Goal: Task Accomplishment & Management: Manage account settings

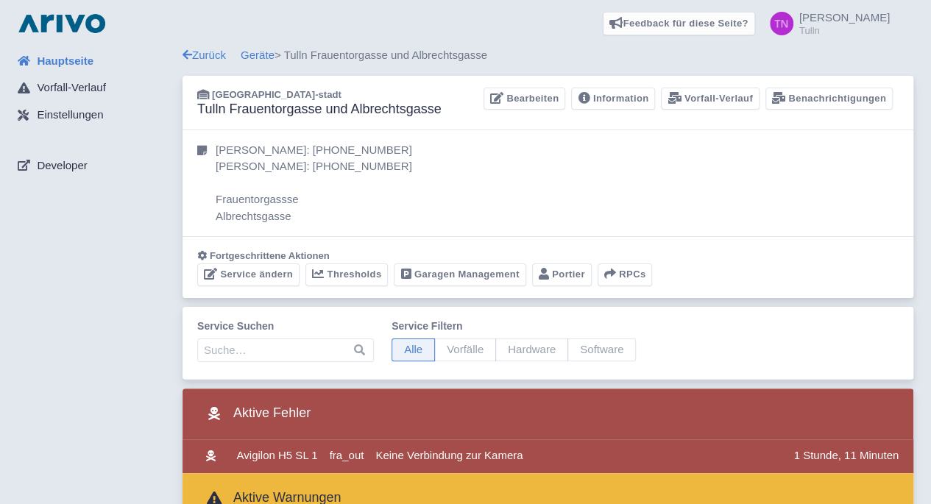
drag, startPoint x: 0, startPoint y: 0, endPoint x: 61, endPoint y: 61, distance: 86.4
click at [61, 61] on span "Hauptseite" at bounding box center [65, 61] width 57 height 17
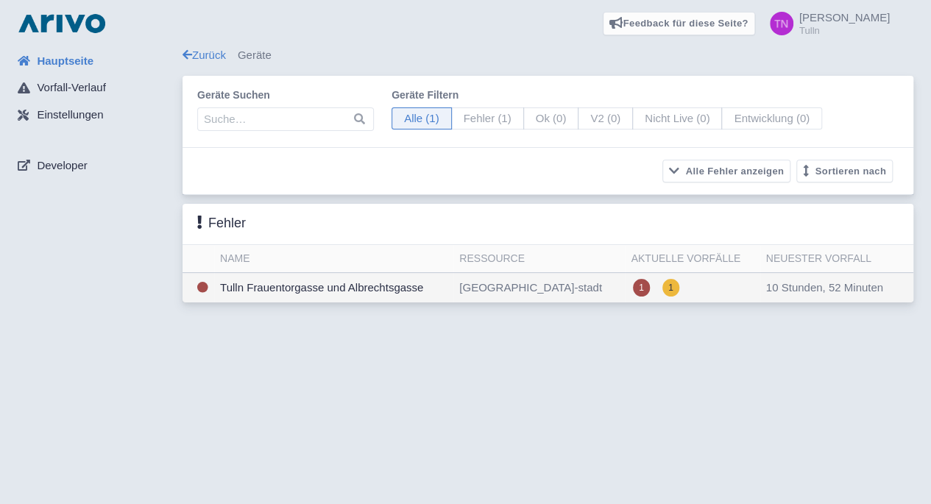
click at [292, 300] on td "Tulln Frauentorgasse und Albrechtsgasse" at bounding box center [333, 288] width 239 height 30
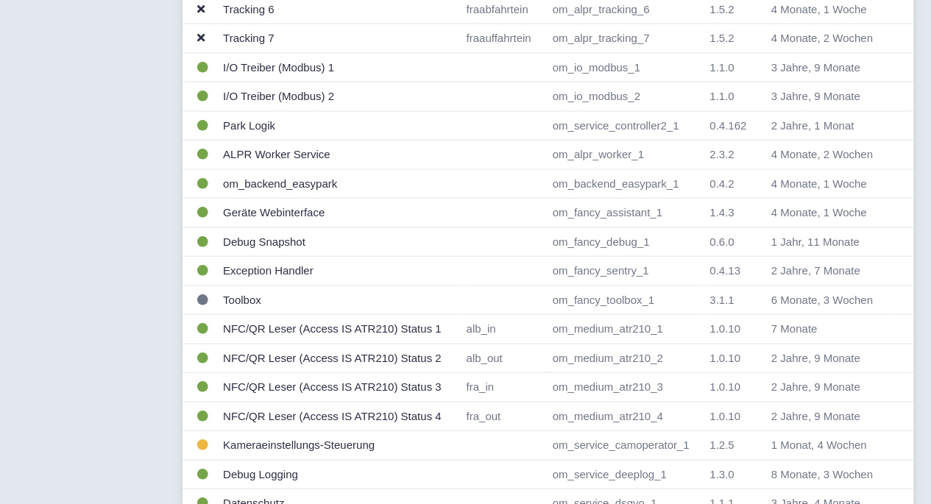
scroll to position [1446, 0]
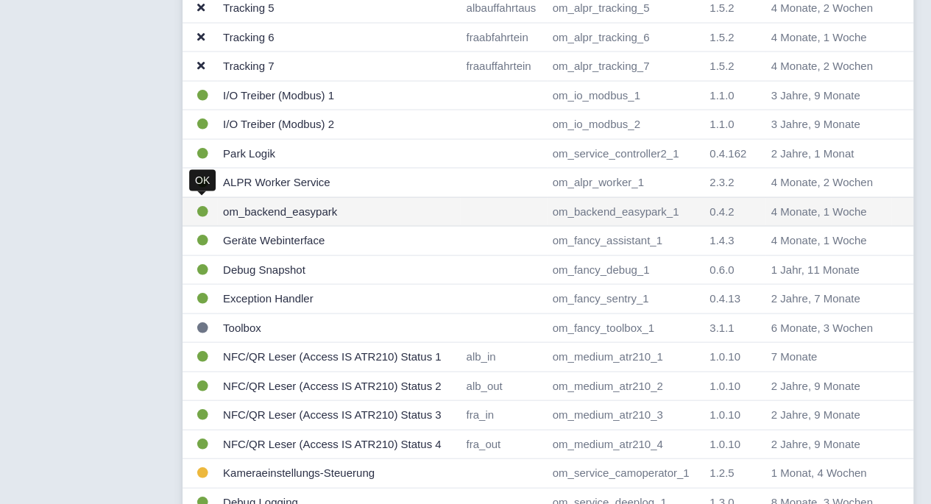
click at [204, 206] on icon at bounding box center [202, 211] width 11 height 11
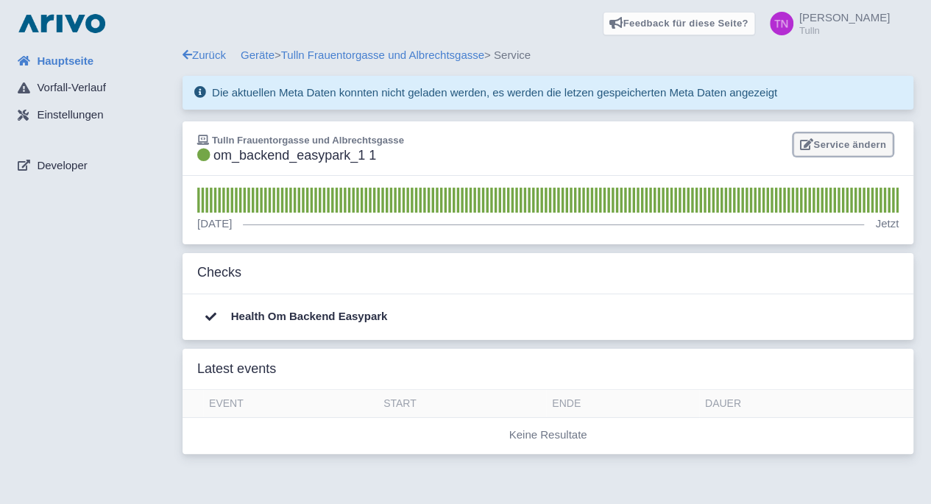
click at [837, 136] on link "Service ändern" at bounding box center [843, 144] width 99 height 23
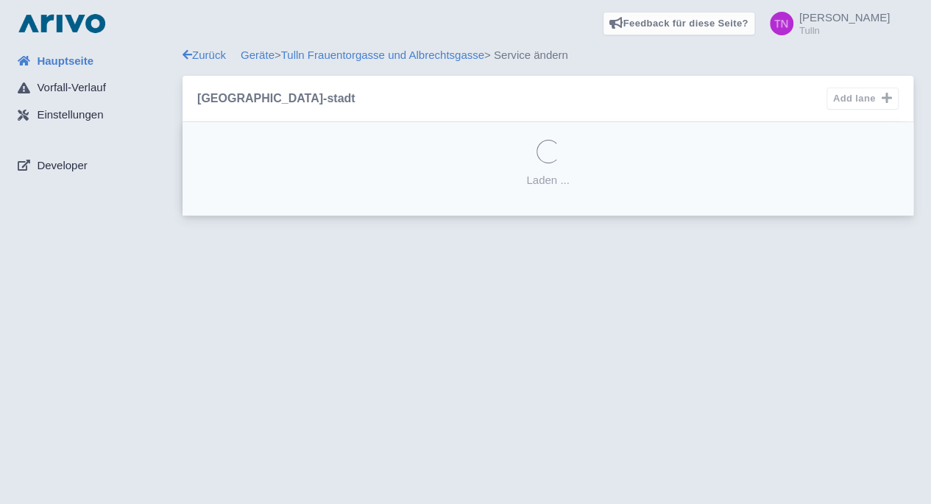
select select
select select "DEBUG"
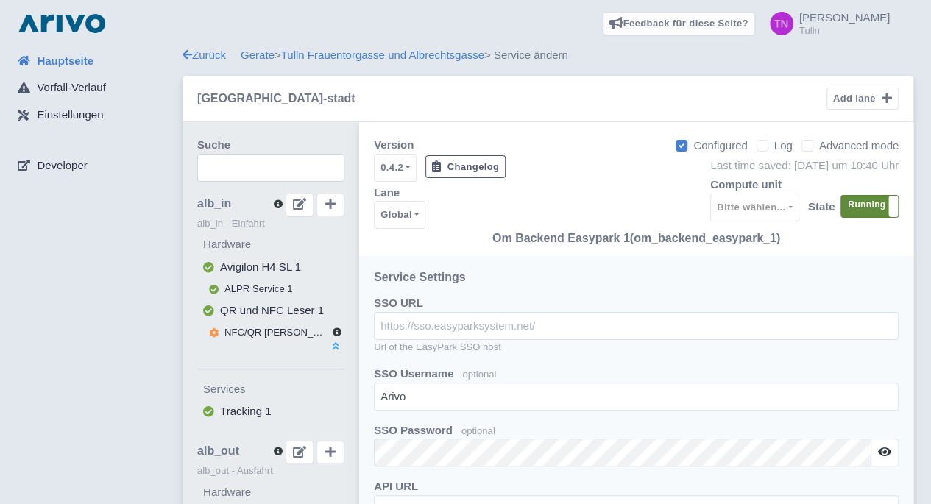
click at [857, 198] on label "Running" at bounding box center [869, 206] width 57 height 21
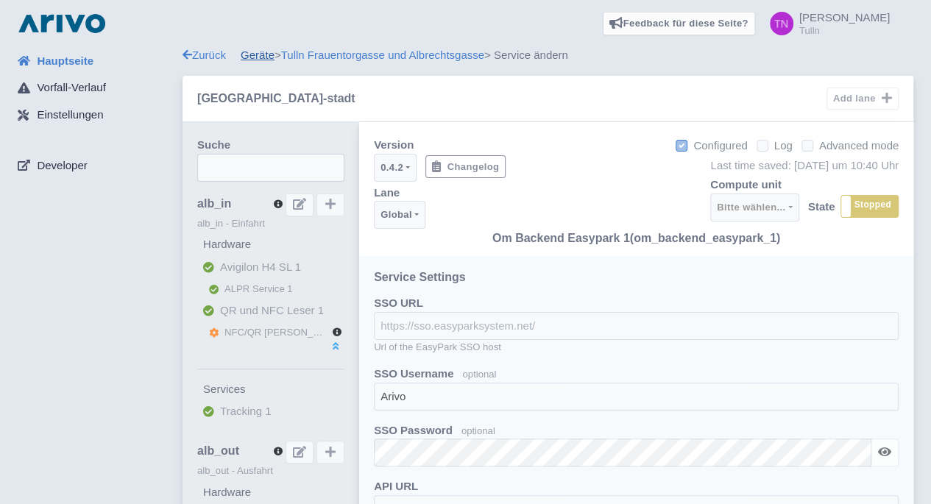
select select
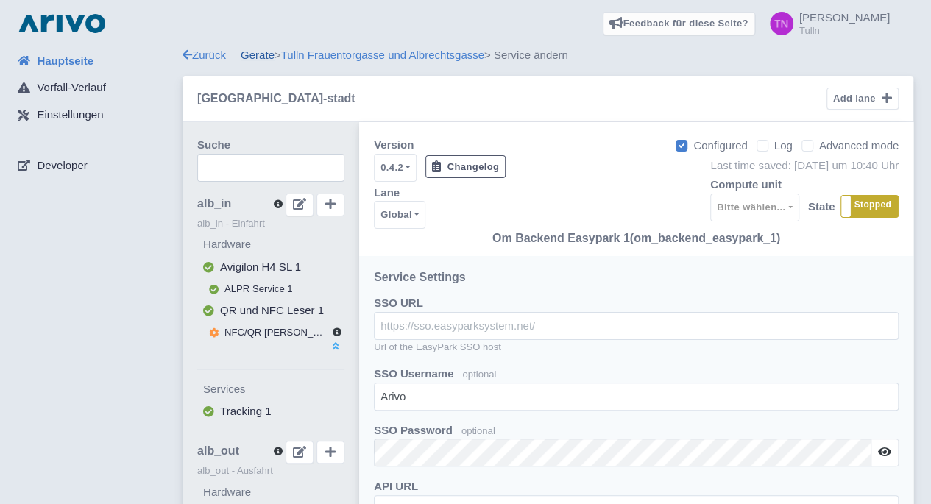
click at [256, 61] on link "Geräte" at bounding box center [258, 55] width 34 height 13
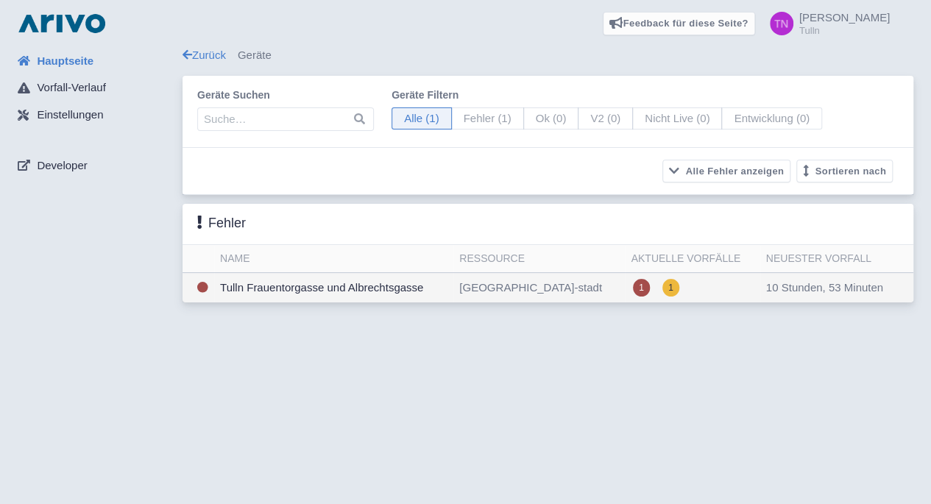
click at [323, 282] on td "Tulln Frauentorgasse und Albrechtsgasse" at bounding box center [333, 288] width 239 height 30
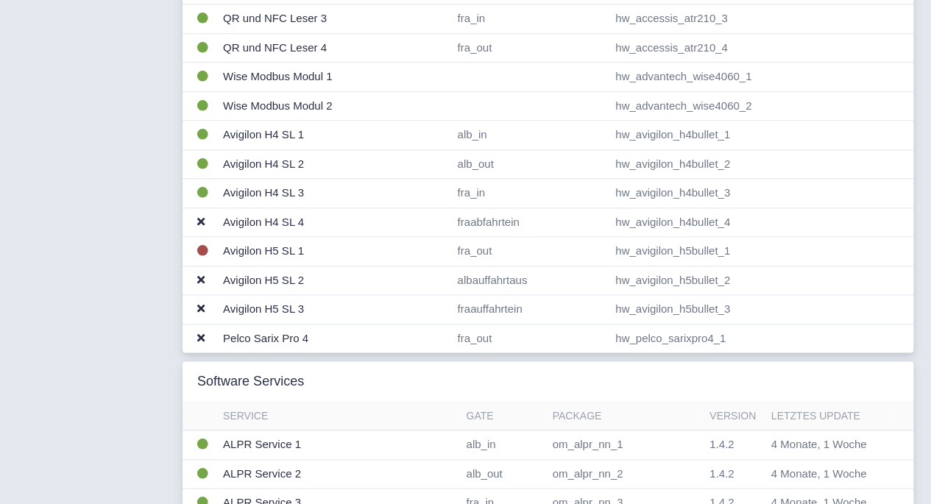
scroll to position [669, 0]
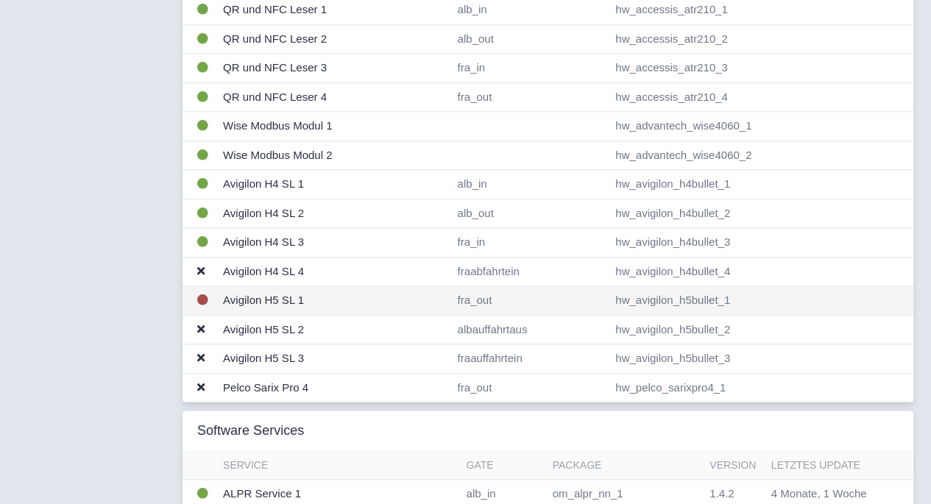
click at [314, 298] on td "Avigilon H5 SL 1" at bounding box center [334, 300] width 234 height 29
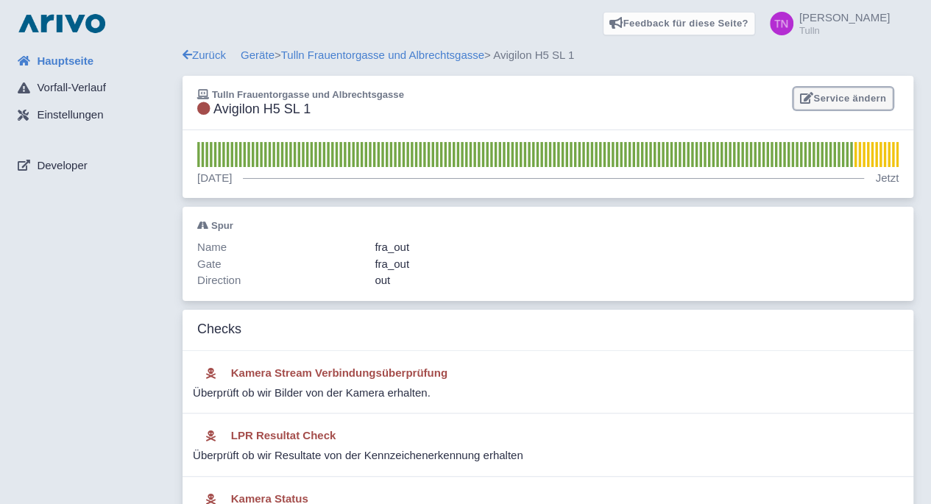
click at [844, 98] on link "Service ändern" at bounding box center [843, 99] width 99 height 23
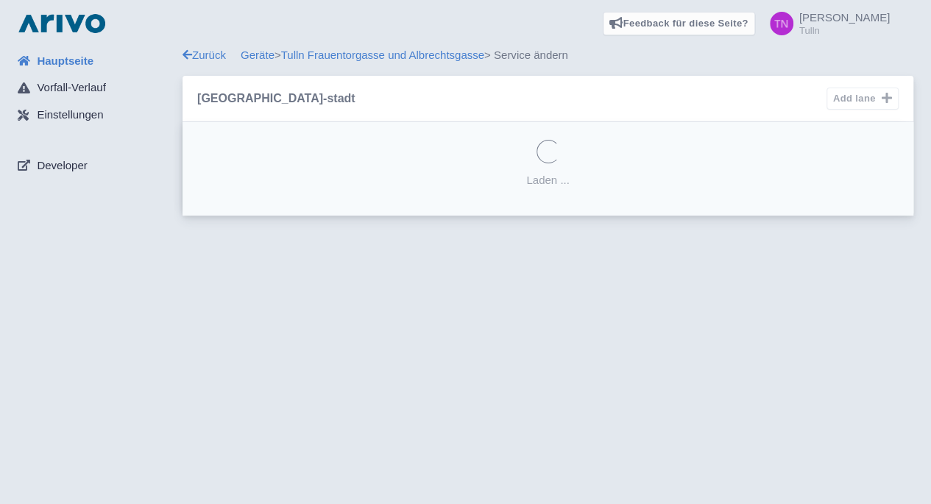
select select "42733e95-270d-4612-9e69-27a57bb4b333"
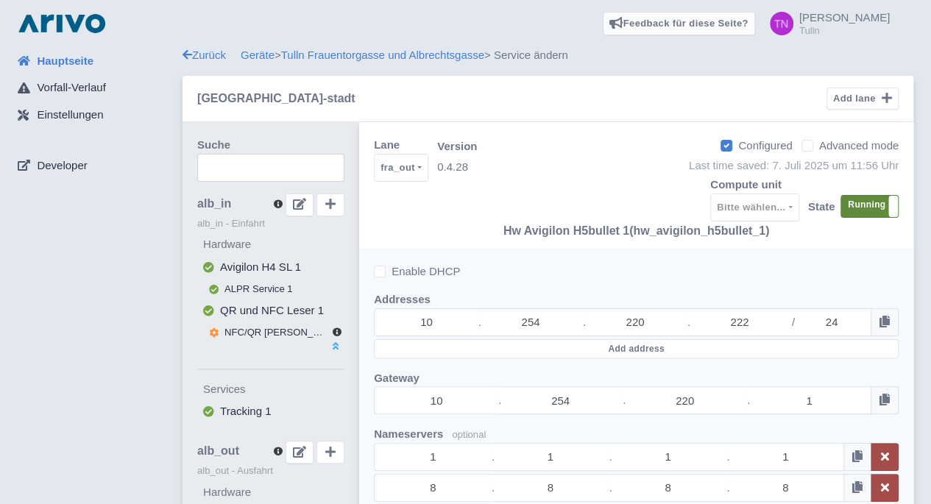
click at [864, 209] on label "Running" at bounding box center [869, 206] width 57 height 21
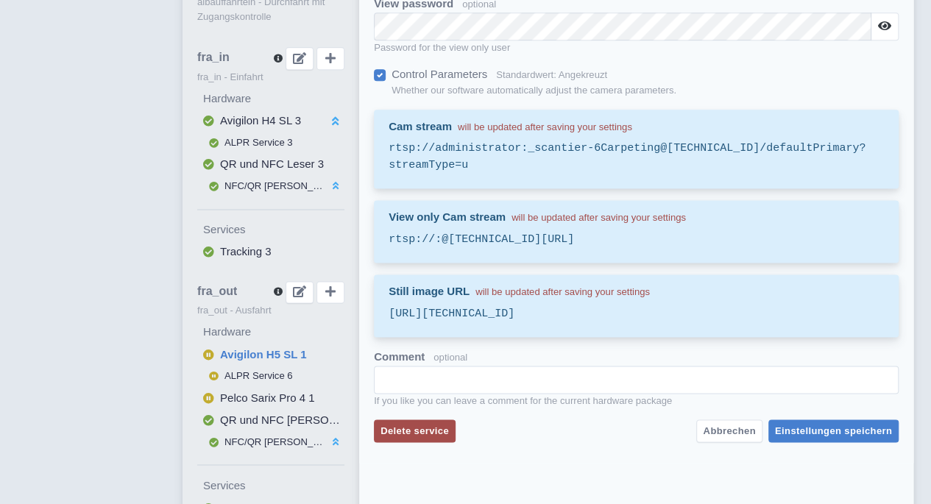
scroll to position [919, 0]
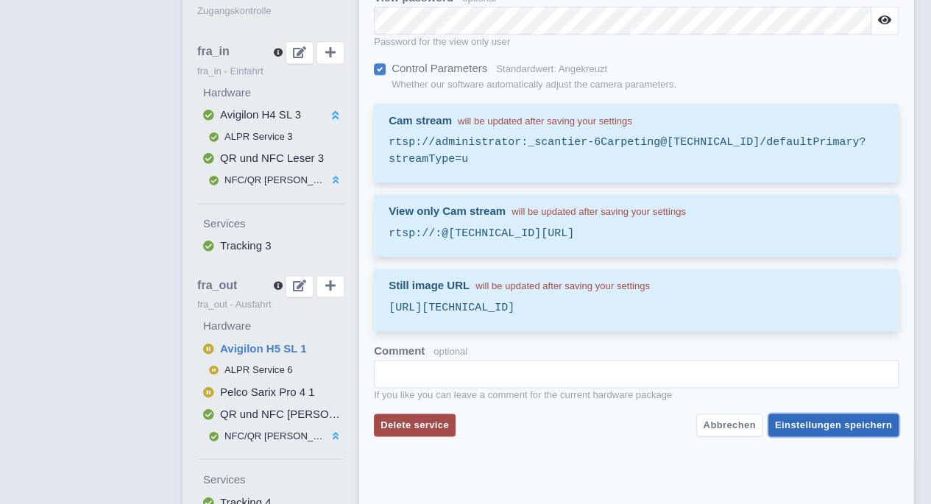
click at [853, 434] on button "Einstellungen speichern" at bounding box center [834, 425] width 130 height 23
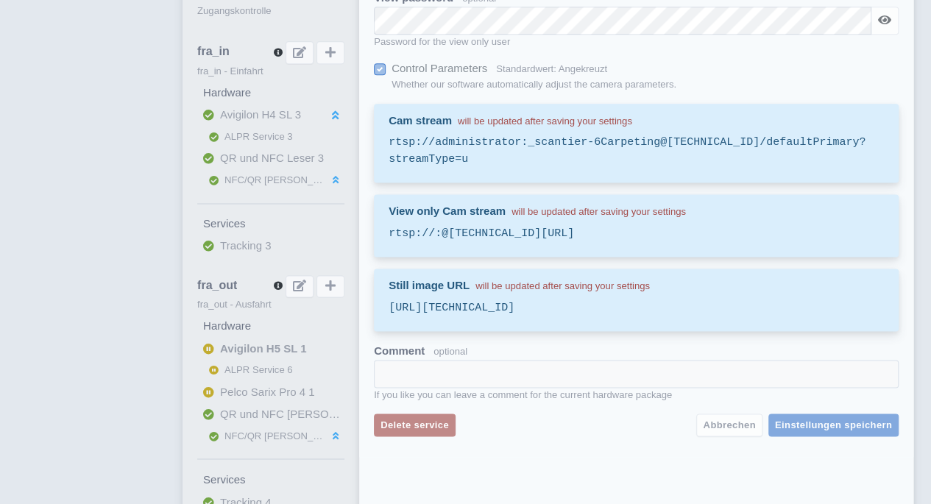
scroll to position [0, 0]
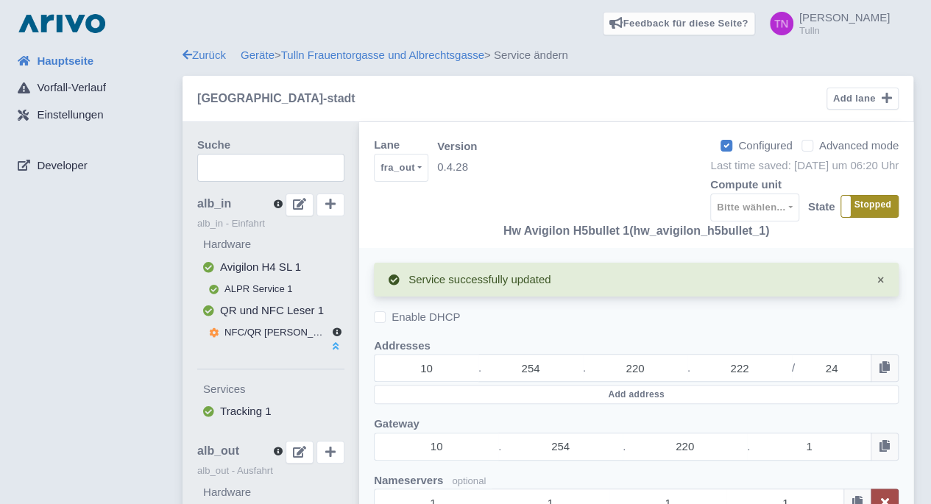
click at [870, 211] on label "Stopped" at bounding box center [869, 206] width 57 height 21
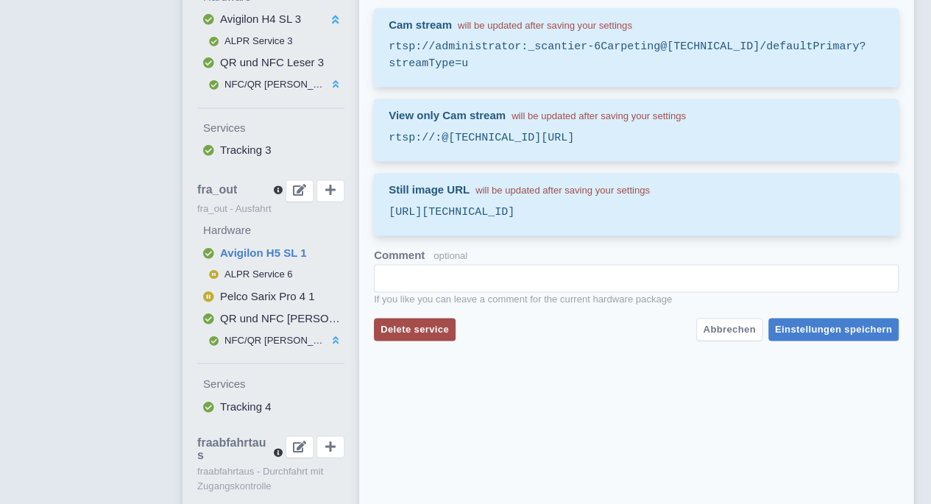
scroll to position [1054, 0]
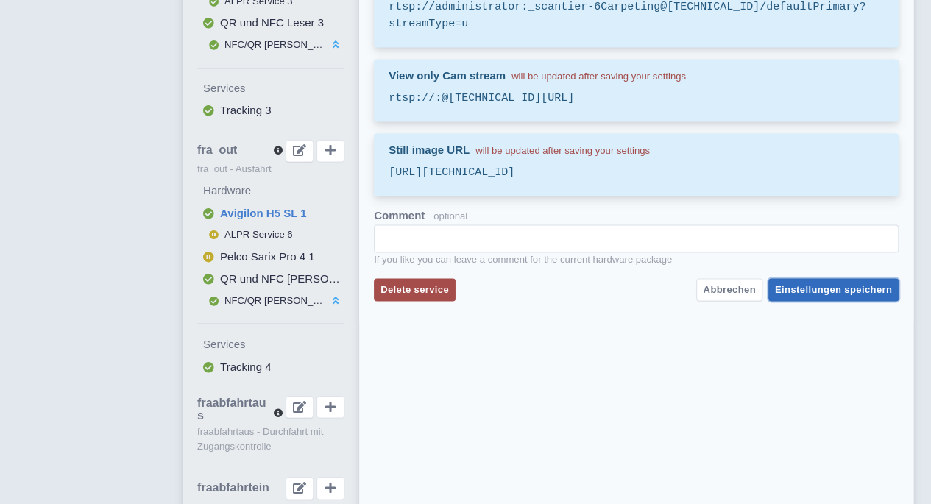
click at [858, 295] on span "Einstellungen speichern" at bounding box center [833, 289] width 117 height 11
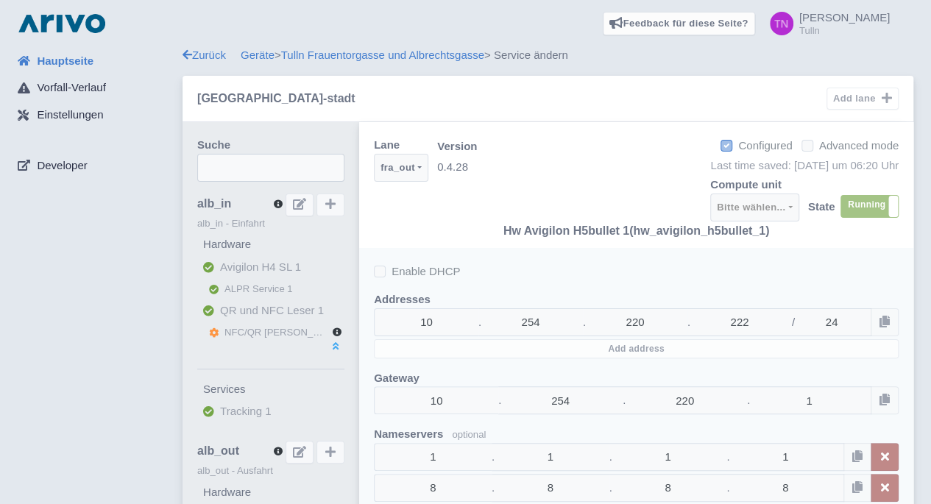
select select
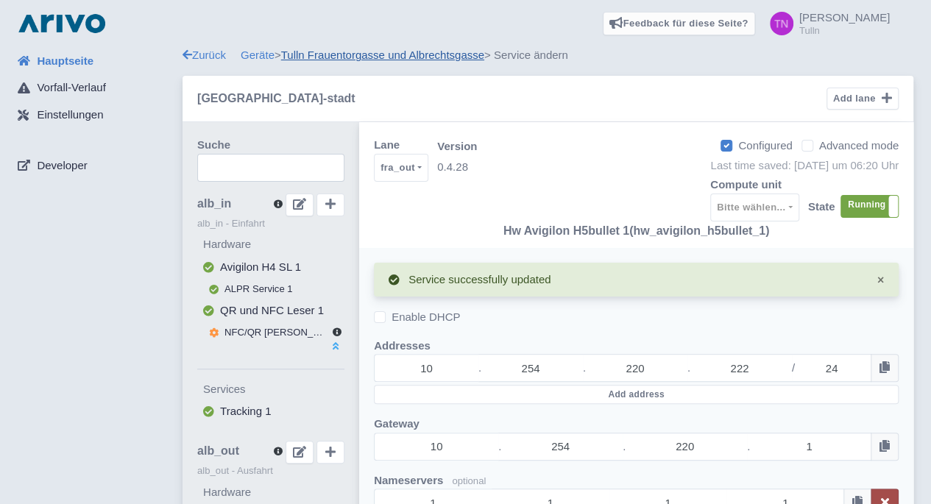
click at [428, 54] on link "Tulln Frauentorgasse und Albrechtsgasse" at bounding box center [382, 55] width 203 height 13
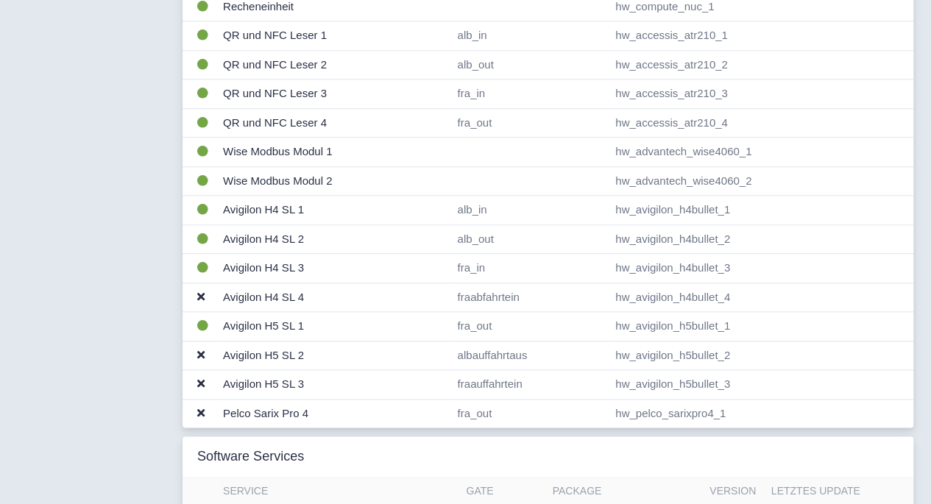
scroll to position [646, 0]
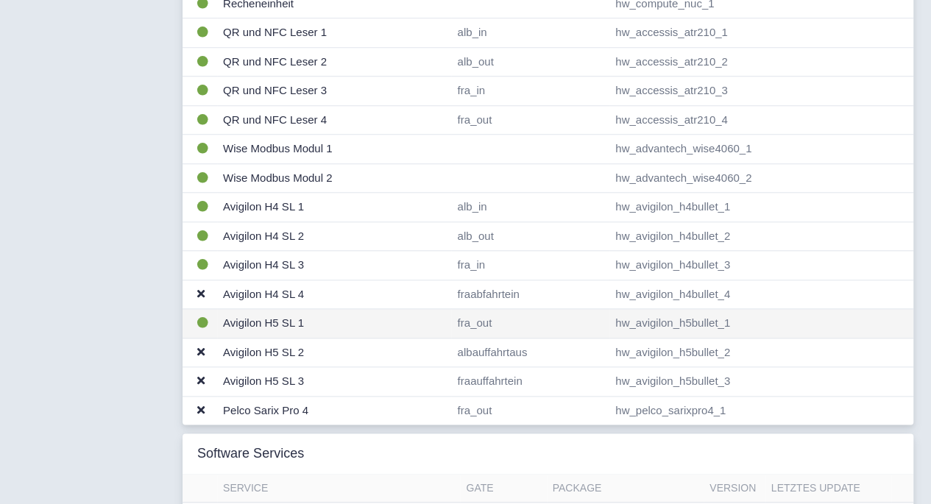
click at [505, 324] on td "fra_out" at bounding box center [530, 323] width 158 height 29
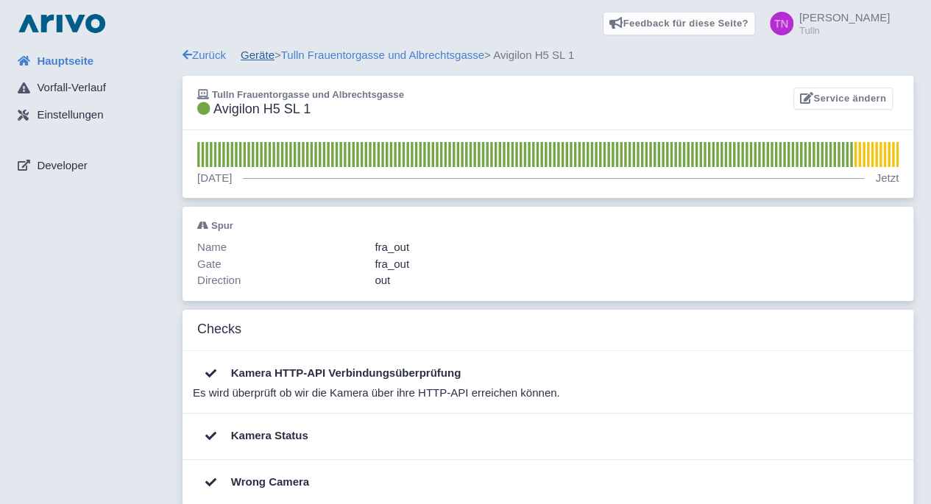
click at [267, 60] on link "Geräte" at bounding box center [258, 55] width 34 height 13
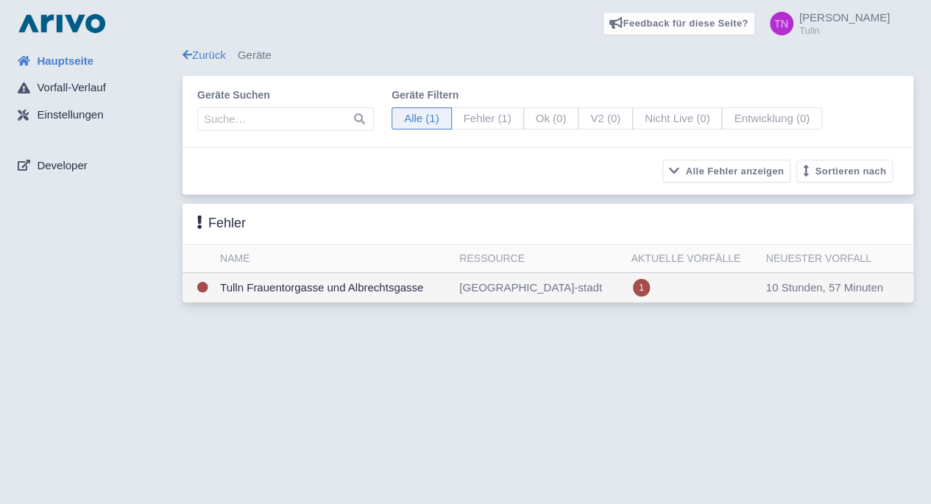
click at [317, 287] on td "Tulln Frauentorgasse und Albrechtsgasse" at bounding box center [333, 288] width 239 height 30
